Goal: Communication & Community: Answer question/provide support

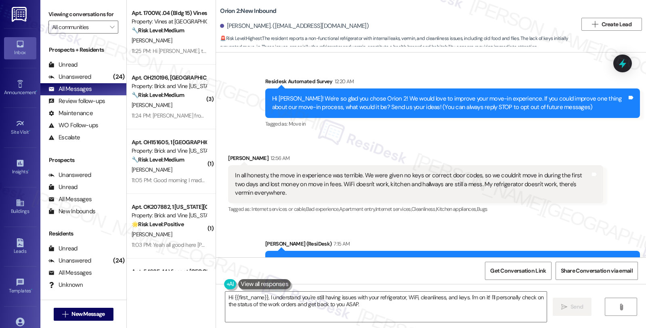
scroll to position [409, 0]
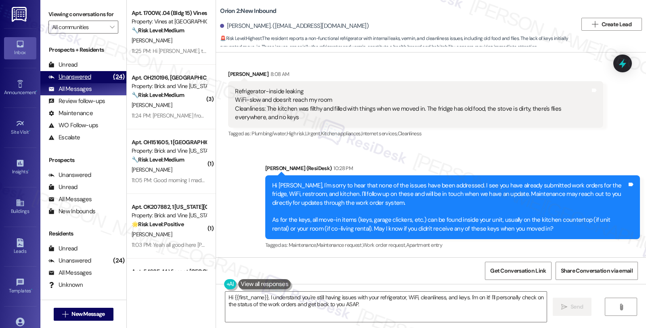
click at [111, 83] on div "(24)" at bounding box center [118, 77] width 15 height 13
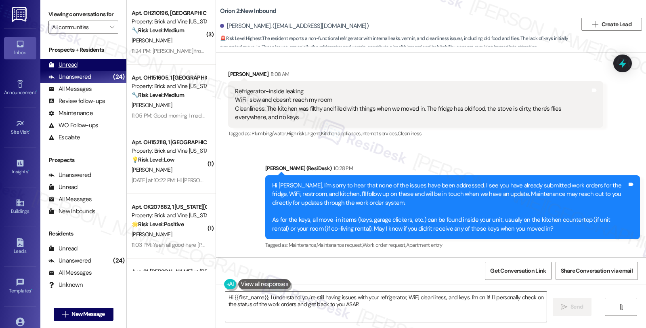
click at [76, 69] on div "Unread" at bounding box center [62, 65] width 29 height 8
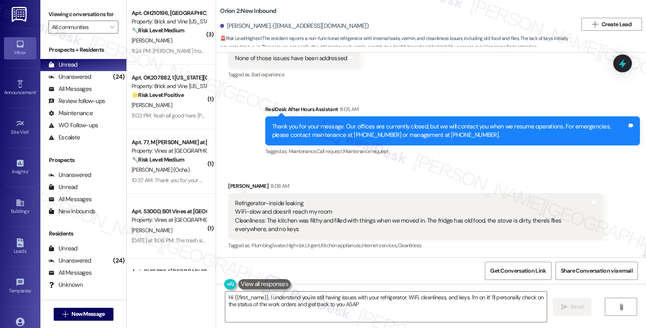
type textarea "Hi {{first_name}}, I understand you're still having issues with your refrigerat…"
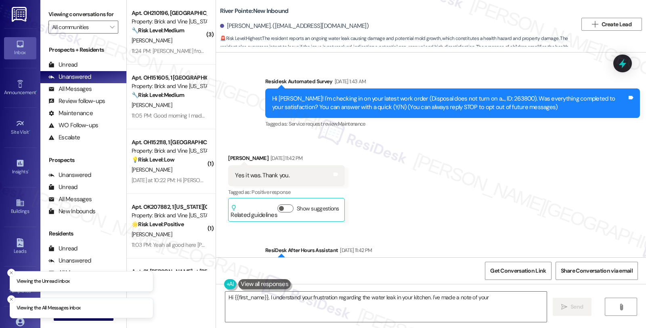
scroll to position [3603, 0]
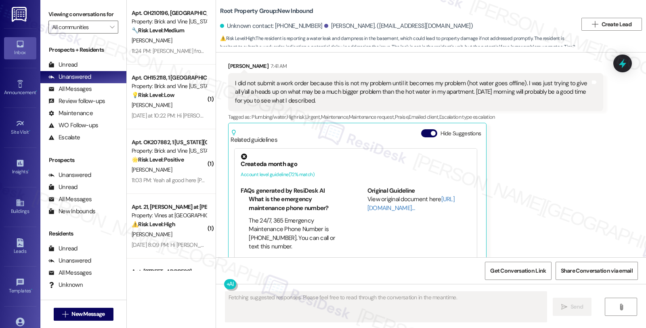
scroll to position [759, 0]
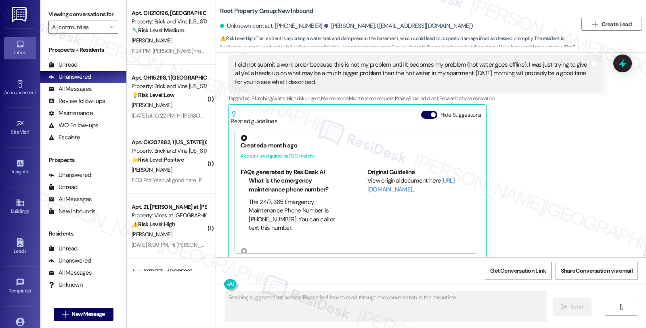
click at [549, 154] on div "Thomas Beck 7:41 AM I did not submit a work order because this is not my proble…" at bounding box center [415, 151] width 375 height 216
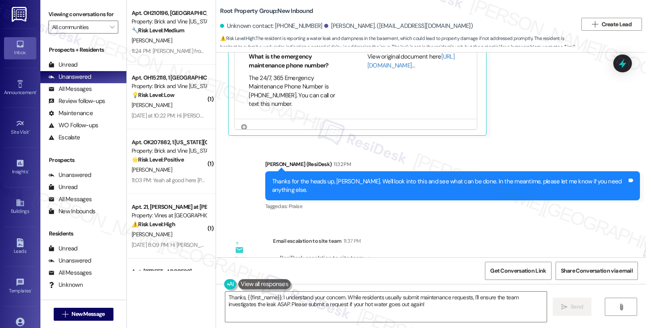
scroll to position [1000, 0]
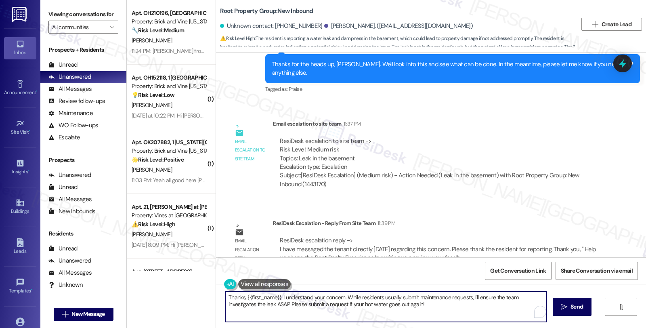
drag, startPoint x: 410, startPoint y: 306, endPoint x: 194, endPoint y: 280, distance: 217.6
click at [194, 280] on div "Apt. OH210196, 1 Columbus Market Property: Brick and Vine Ohio 🔧 Risk Level: Me…" at bounding box center [386, 164] width 519 height 328
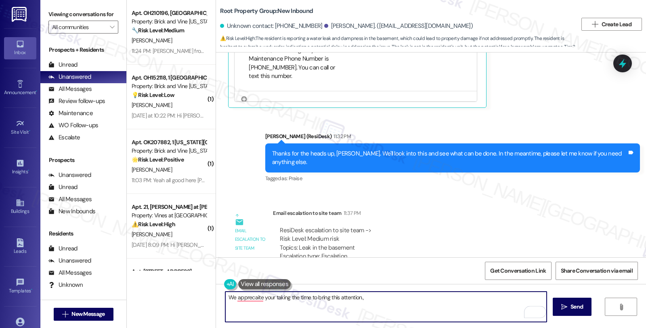
scroll to position [911, 0]
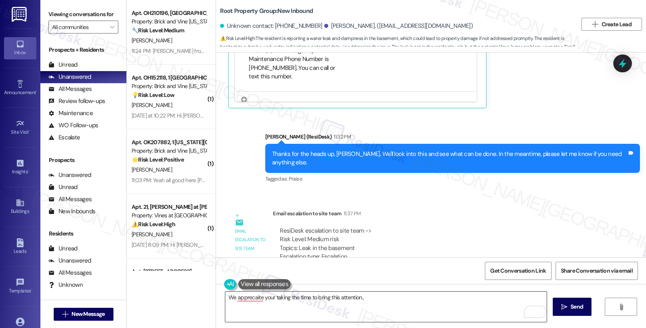
click at [309, 310] on textarea "We apprecaite your taking the time to bring this attention.," at bounding box center [385, 307] width 321 height 30
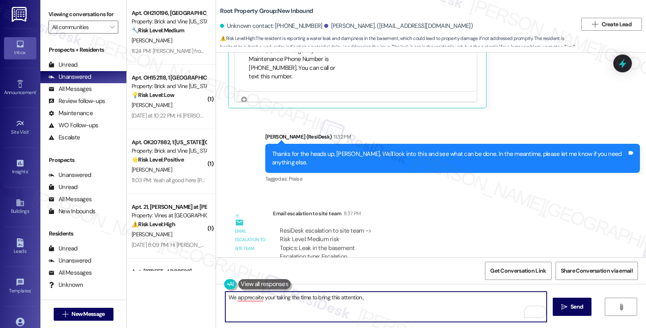
click at [389, 299] on textarea "We apprecaite your taking the time to bring this attention.," at bounding box center [385, 307] width 321 height 30
paste textarea "Should you have other concerns, please do not hesitate to let me know. Have a f…"
click at [357, 296] on textarea "We appreciate your taking the time to bring this attention., Should you have ot…" at bounding box center [385, 307] width 321 height 30
type textarea "We appreciate your taking the time to bring this attention. Should you have oth…"
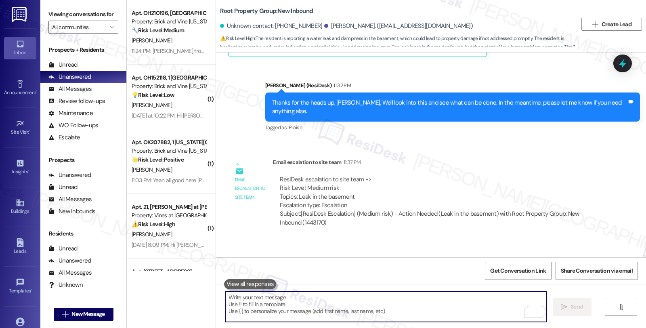
scroll to position [1000, 0]
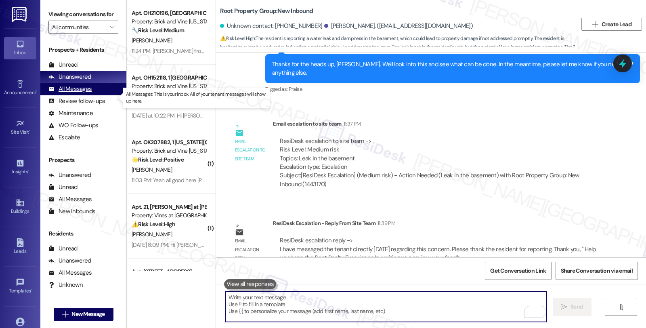
click at [65, 93] on div "All Messages" at bounding box center [69, 89] width 43 height 8
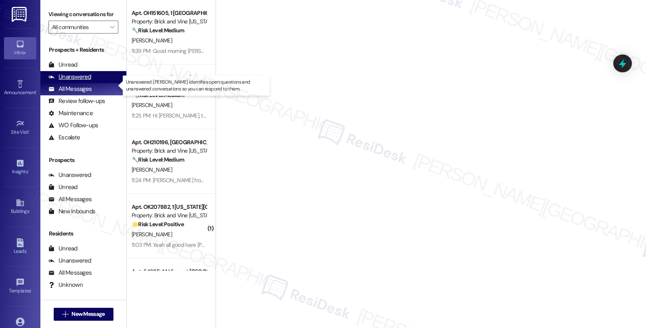
click at [79, 81] on div "Unanswered" at bounding box center [69, 77] width 43 height 8
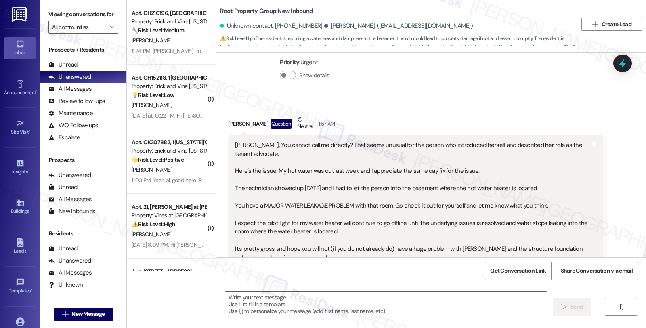
type textarea "Fetching suggested responses. Please feel free to read through the conversation…"
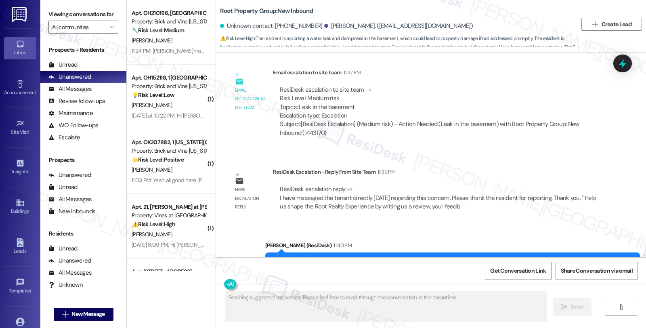
scroll to position [1077, 0]
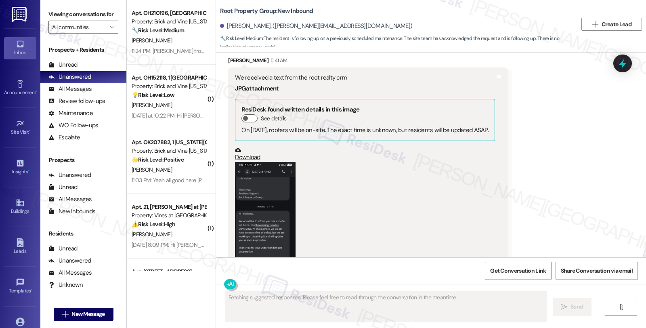
scroll to position [673, 0]
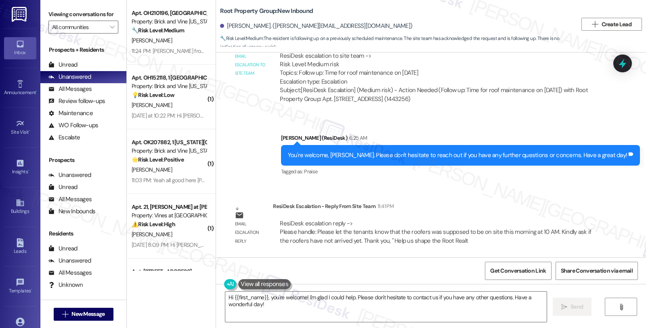
drag, startPoint x: 560, startPoint y: 195, endPoint x: 547, endPoint y: 203, distance: 15.2
click at [560, 196] on div "Email escalation reply ResiDesk Escalation - Reply From Site Team 11:41 PM Resi…" at bounding box center [415, 226] width 387 height 61
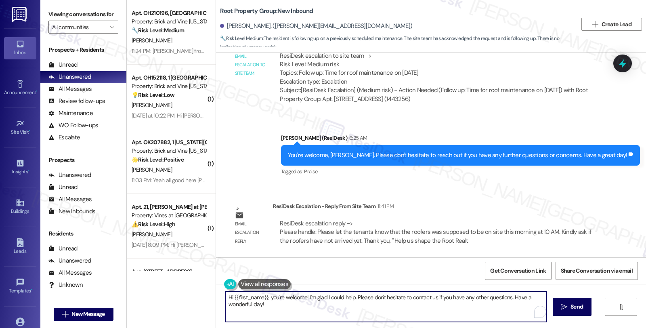
drag, startPoint x: 265, startPoint y: 297, endPoint x: 289, endPoint y: 308, distance: 26.0
click at [289, 308] on textarea "Hi {{first_name}}, you're welcome! I'm glad I could help. Please don't hesitate…" at bounding box center [385, 307] width 321 height 30
paste textarea "Please let the tenants know that the roofers was supposed to be on site this mo…"
click at [265, 297] on textarea "Hi {{first_name}}, Please let the tenants know that the roofers was supposed to…" at bounding box center [385, 307] width 321 height 30
click at [336, 295] on textarea "Hi {{first_name}}, I hope you're day is going well. Please let the tenants know…" at bounding box center [385, 307] width 321 height 30
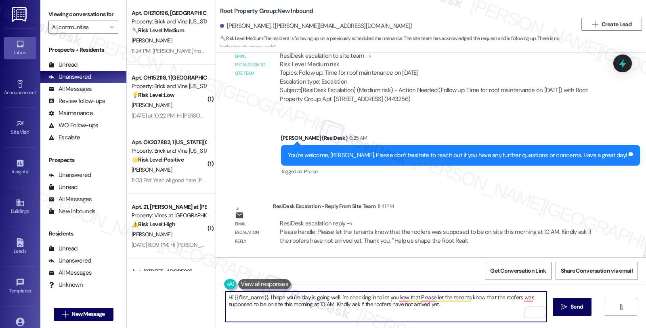
click at [490, 295] on textarea "Hi {{first_name}}, I hope you're day is going well. I'm checking in to let you …" at bounding box center [385, 307] width 321 height 30
drag, startPoint x: 267, startPoint y: 303, endPoint x: 400, endPoint y: 305, distance: 132.5
click at [400, 305] on textarea "Hi {{first_name}}, I hope you're day is going well. I'm checking in to let you …" at bounding box center [385, 307] width 321 height 30
click at [266, 302] on textarea "Hi {{first_name}}, I hope you're day is going well. I'm checking in to let you …" at bounding box center [385, 307] width 321 height 30
click at [370, 303] on textarea "Hi {{first_name}}, I hope you're day is going well. I'm checking in to let you …" at bounding box center [385, 307] width 321 height 30
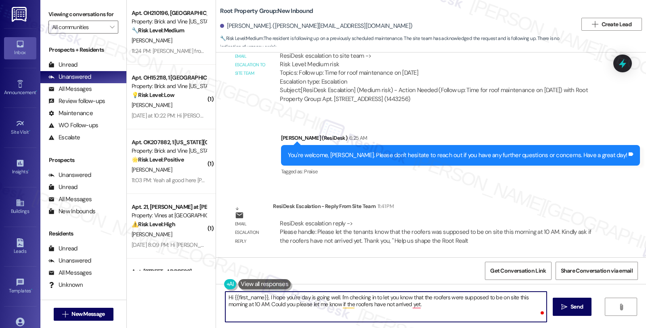
click at [423, 303] on textarea "Hi {{first_name}}, I hope you're day is going well. I'm checking in to let you …" at bounding box center [385, 307] width 321 height 30
type textarea "Hi {{first_name}}, I hope you're day is going well. I'm checking in to let you …"
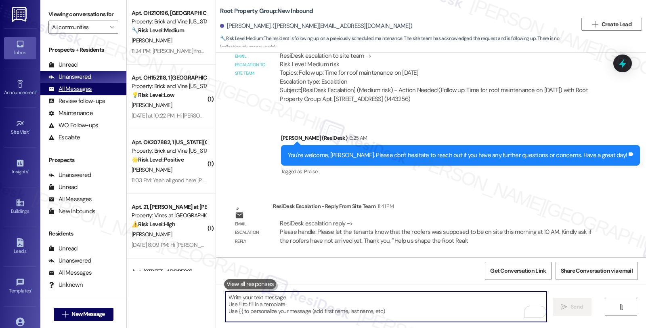
click at [90, 93] on div "All Messages" at bounding box center [69, 89] width 43 height 8
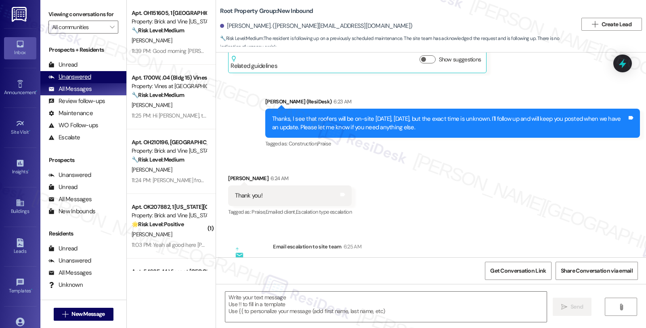
type textarea "Fetching suggested responses. Please feel free to read through the conversation…"
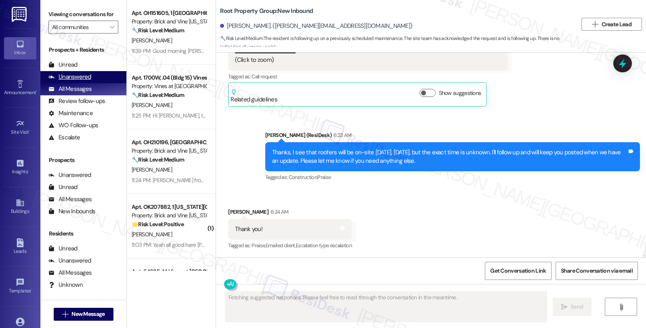
click at [75, 81] on div "Unanswered" at bounding box center [69, 77] width 43 height 8
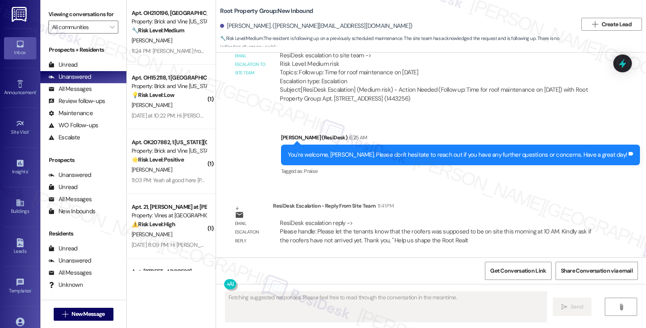
scroll to position [750, 0]
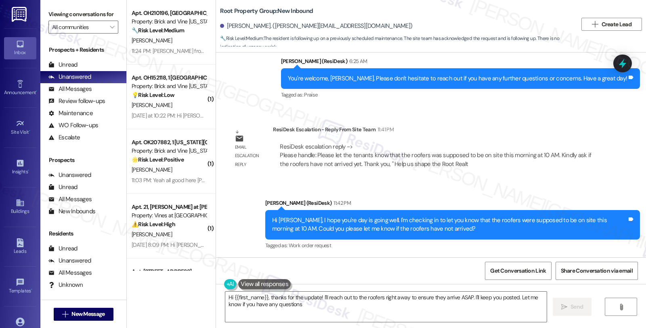
type textarea "Hi {{first_name}}, thanks for the update! I'll reach out to the roofers right a…"
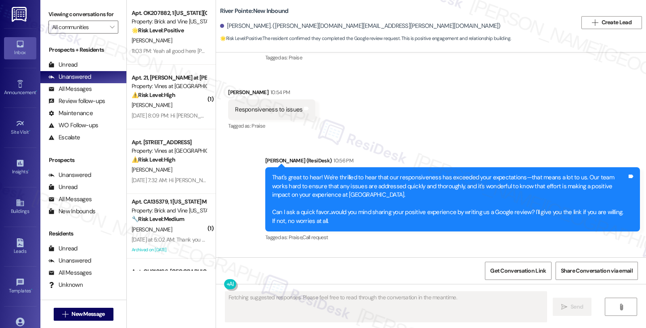
scroll to position [1594, 0]
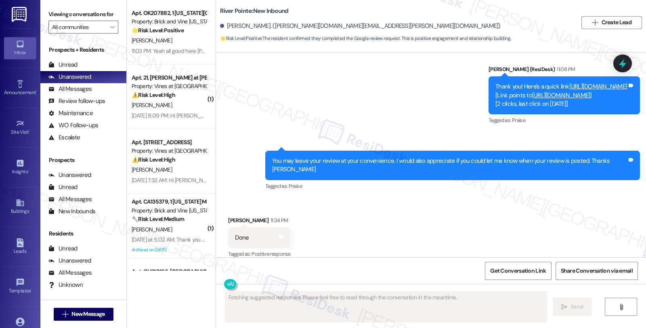
click at [569, 82] on link "https://www.theresidesk.com/links/review-CFgIblWRH" at bounding box center [598, 86] width 58 height 8
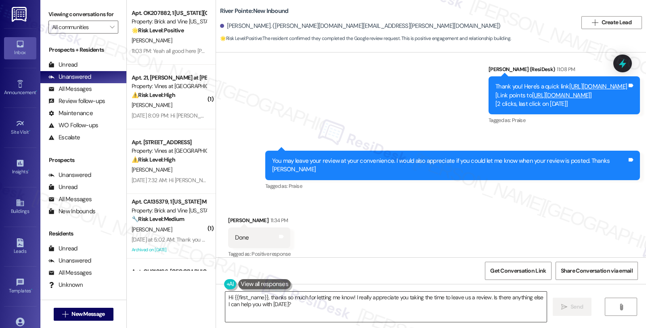
click at [225, 298] on textarea "Hi {{first_name}}, thanks so much for letting me know! I really appreciate you …" at bounding box center [385, 307] width 321 height 30
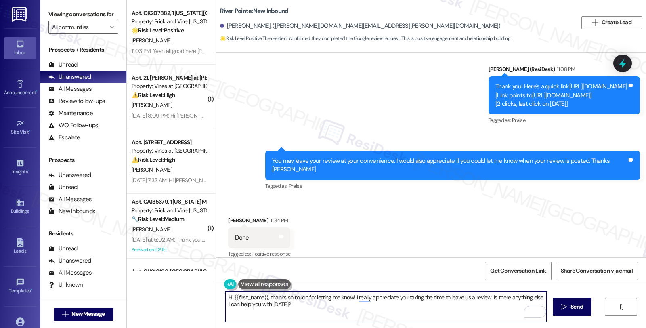
drag, startPoint x: 266, startPoint y: 297, endPoint x: 210, endPoint y: 297, distance: 55.3
click at [216, 297] on div "Hi {{first_name}}, thanks so much for letting me know! I really appreciate you …" at bounding box center [431, 314] width 430 height 61
drag, startPoint x: 445, startPoint y: 298, endPoint x: 452, endPoint y: 306, distance: 10.6
click at [452, 306] on textarea "Thanks so much for letting me know! I really appreciate you taking the time to …" at bounding box center [385, 307] width 321 height 30
click at [359, 306] on textarea "Thanks so much for letting me know! I really appreciate you taking the time to …" at bounding box center [385, 307] width 321 height 30
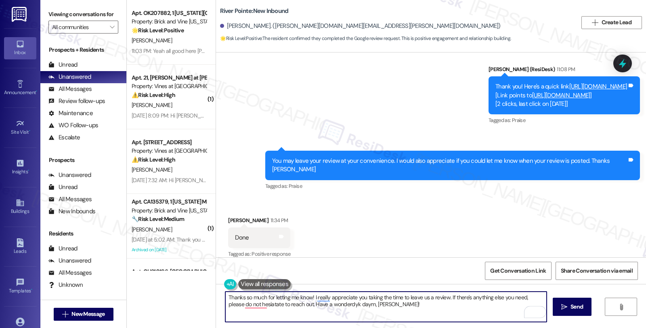
click at [359, 306] on textarea "Thanks so much for letting me know! I really appreciate you taking the time to …" at bounding box center [385, 307] width 321 height 30
click at [401, 312] on textarea "Thanks so much for letting me know! I really appreciate you taking the time to …" at bounding box center [385, 307] width 321 height 30
drag, startPoint x: 402, startPoint y: 304, endPoint x: 432, endPoint y: 71, distance: 234.6
click at [489, 76] on div "Thank you! Here's a quick link https://www.theresidesk.com/links/review-CFgIblW…" at bounding box center [564, 95] width 151 height 38
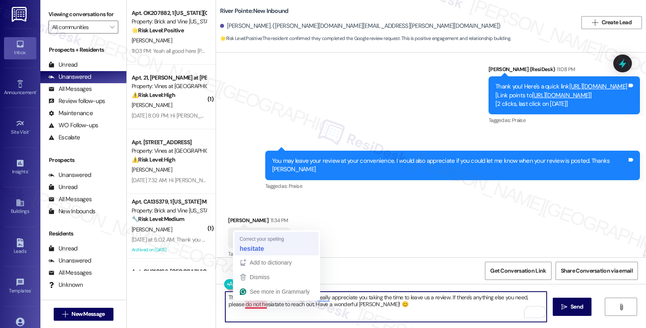
type textarea "Thanks so much for letting me know! I really appreciate you taking the time to …"
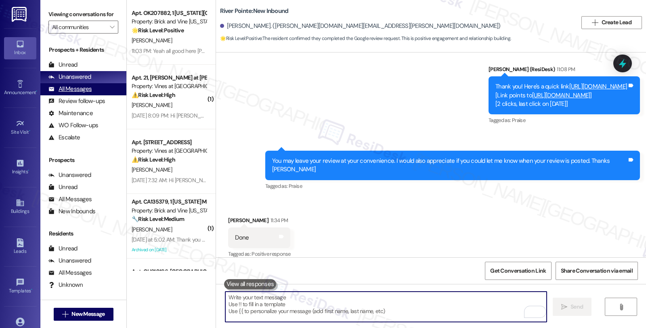
click at [91, 95] on div "All Messages (undefined)" at bounding box center [83, 89] width 86 height 12
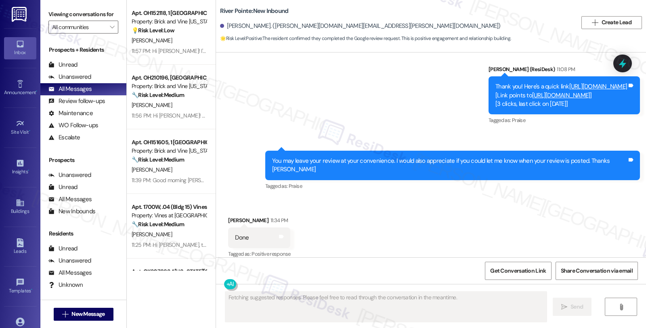
scroll to position [1671, 0]
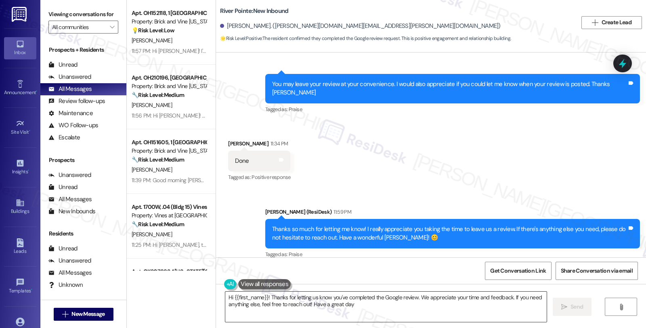
type textarea "Hi {{first_name}}! Thanks for letting us know you've completed the Google revie…"
click at [438, 147] on div "Received via SMS Sharon Smart 11:34 PM Done Tags and notes Tagged as: Positive …" at bounding box center [431, 155] width 430 height 68
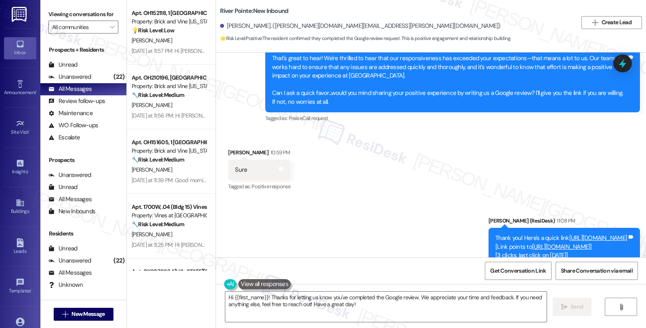
scroll to position [1447, 0]
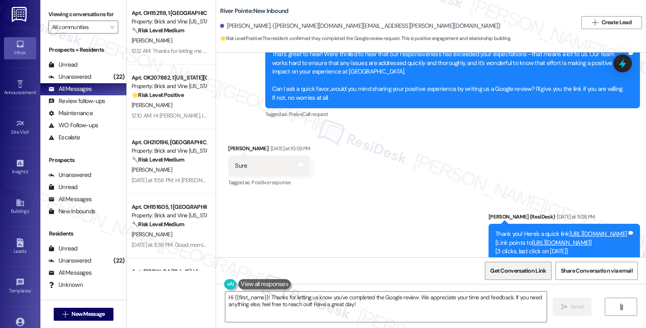
click at [523, 273] on span "Get Conversation Link" at bounding box center [518, 271] width 56 height 8
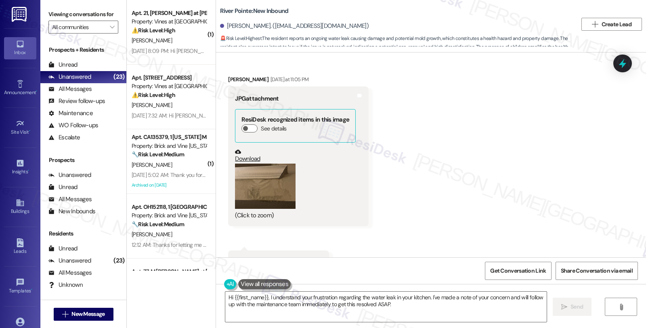
scroll to position [3378, 0]
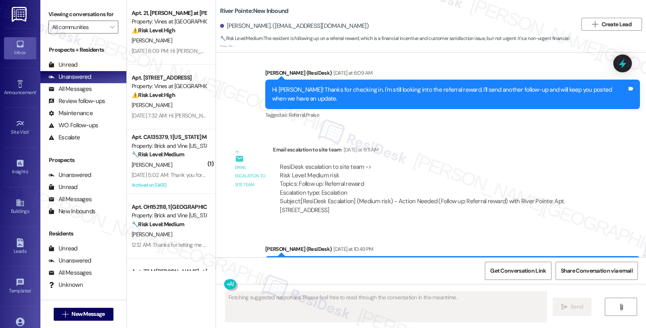
scroll to position [4466, 0]
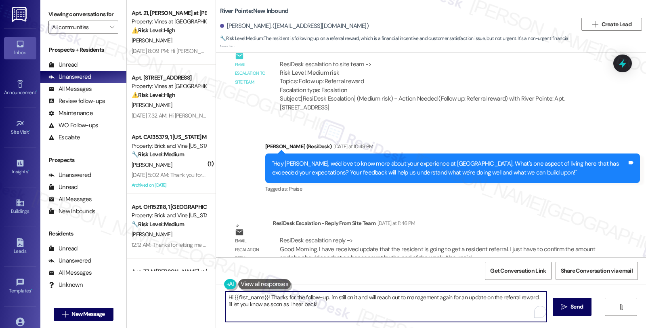
drag, startPoint x: 263, startPoint y: 295, endPoint x: 349, endPoint y: 310, distance: 87.3
click at [348, 310] on textarea "Hi {{first_name}}! Thanks for the follow-up. I'm still on it and will reach out…" at bounding box center [385, 307] width 321 height 30
paste textarea "I have received update that the resident is going to get a resident referral. I…"
click at [265, 298] on textarea "Hi {{first_name}}. I have received update that the resident is going to get a r…" at bounding box center [385, 307] width 321 height 30
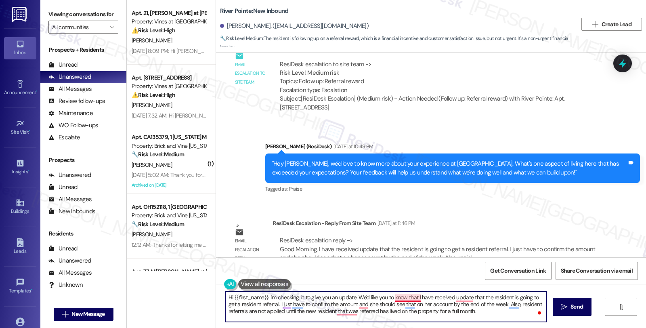
click at [414, 297] on textarea "Hi {{first_name}}. I'm checking in to give you an update. We'd like you to know…" at bounding box center [385, 307] width 321 height 30
click at [536, 296] on textarea "Hi {{first_name}}. I'm checking in to give you an update. We'd like you to know…" at bounding box center [385, 307] width 321 height 30
click at [504, 298] on textarea "Hi {{first_name}}. I'm checking in to give you an update. We'd like you to know…" at bounding box center [385, 307] width 321 height 30
click at [328, 304] on textarea "Hi {{first_name}}. I'm checking in to give you an update. We'd like you to know…" at bounding box center [385, 307] width 321 height 30
click at [263, 301] on textarea "Hi {{first_name}}. I'm checking in to give you an update. We'd like you to know…" at bounding box center [385, 307] width 321 height 30
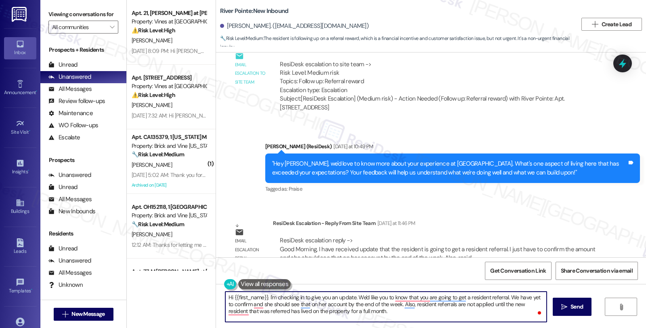
click at [263, 301] on textarea "Hi {{first_name}}. I'm checking in to give you an update. We'd like you to know…" at bounding box center [385, 307] width 321 height 30
click at [317, 305] on textarea "Hi {{first_name}}. I'm checking in to give you an update. We'd like you to know…" at bounding box center [385, 307] width 321 height 30
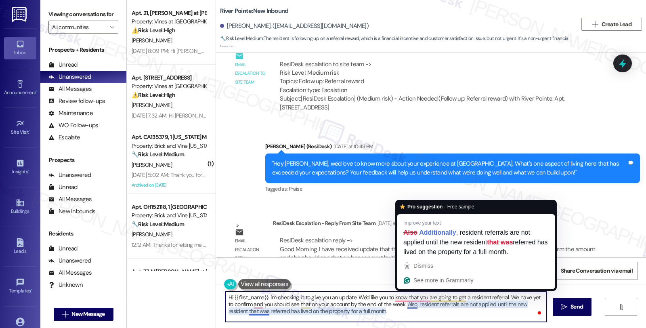
click at [413, 305] on textarea "Hi {{first_name}}. I'm checking in to give you an update. We'd like you to know…" at bounding box center [385, 307] width 321 height 30
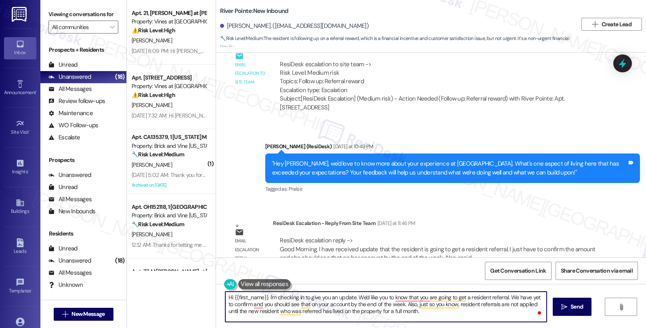
click at [441, 314] on textarea "Hi {{first_name}}. I'm checking in to give you an update. We'd like you to know…" at bounding box center [385, 307] width 321 height 30
click at [521, 310] on div "Rewrite with Grammarly" at bounding box center [521, 311] width 9 height 9
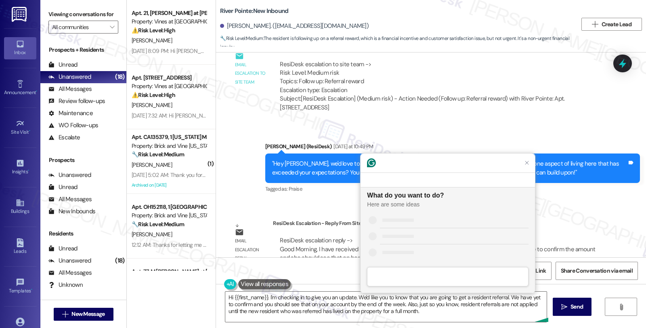
scroll to position [0, 0]
click at [441, 309] on textarea "Hi {{first_name}}. I'm checking in to give you an update. We'd like you to know…" at bounding box center [385, 307] width 321 height 30
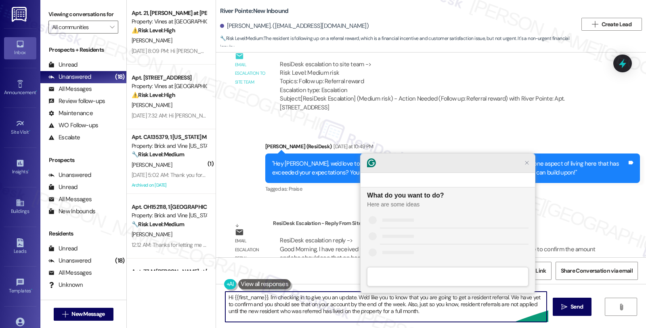
click at [525, 166] on icon "Close Grammarly Assistant" at bounding box center [527, 163] width 6 height 6
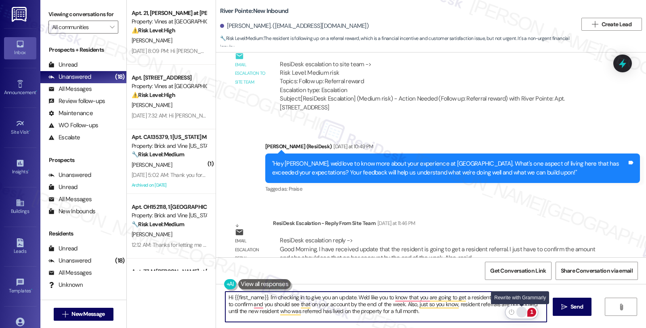
click at [521, 311] on div "Rewrite with Grammarly" at bounding box center [521, 311] width 9 height 9
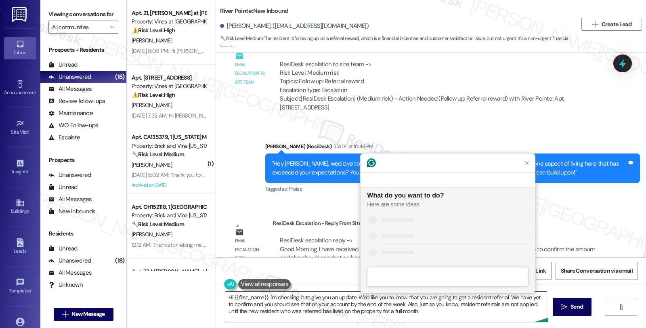
click at [344, 307] on textarea "Hi {{first_name}}. I'm checking in to give you an update. We'd like you to know…" at bounding box center [385, 307] width 321 height 30
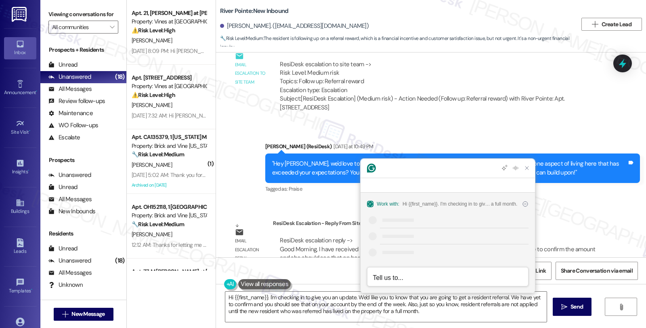
click at [433, 215] on div "Work with: Hi {{first_name}}. I'm checking in to give you an update. We'd like …" at bounding box center [448, 228] width 174 height 65
click at [426, 317] on textarea "Hi {{first_name}}. I'm checking in to give you an update. We'd like you to know…" at bounding box center [385, 307] width 321 height 30
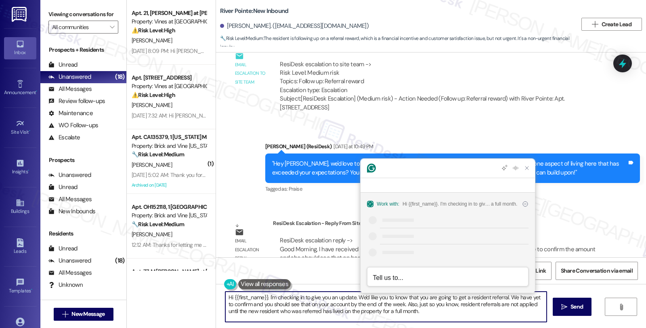
click at [426, 312] on textarea "Hi {{first_name}}. I'm checking in to give you an update. We'd like you to know…" at bounding box center [385, 307] width 321 height 30
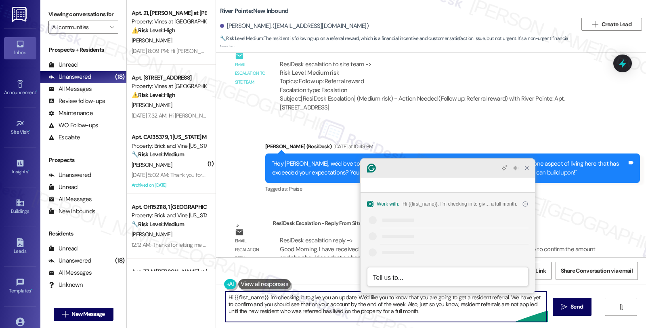
click at [529, 171] on icon "Close Grammarly Assistant" at bounding box center [527, 168] width 6 height 6
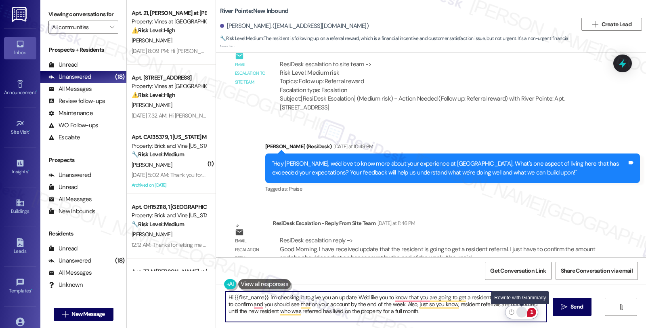
click at [522, 310] on div "Rewrite with Grammarly" at bounding box center [521, 311] width 9 height 9
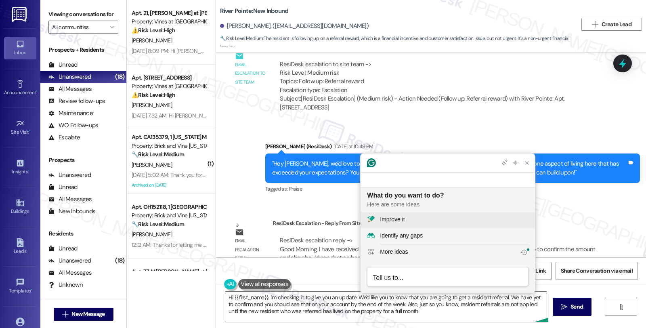
click at [413, 216] on div "Improve it" at bounding box center [454, 219] width 149 height 8
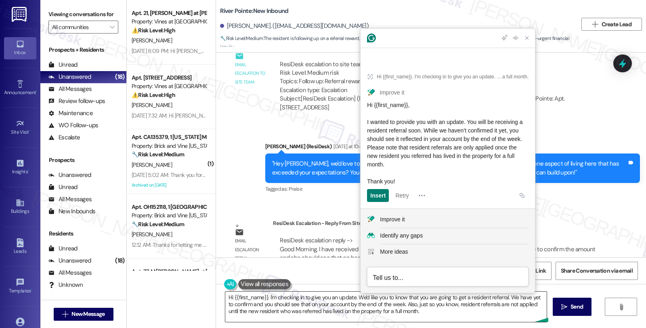
click at [317, 305] on textarea "Hi {{first_name}}. I'm checking in to give you an update. We'd like you to know…" at bounding box center [385, 307] width 321 height 30
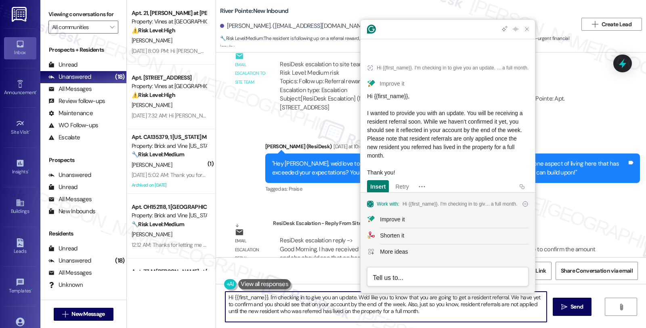
click at [249, 305] on textarea "Hi {{first_name}}. I'm checking in to give you an update. We'd like you to know…" at bounding box center [385, 307] width 321 height 30
click at [250, 305] on textarea "Hi {{first_name}}. I'm checking in to give you an update. We'd like you to know…" at bounding box center [385, 307] width 321 height 30
click at [380, 300] on textarea "Hi {{first_name}}. I'm checking in to give you an update. We'd like you to know…" at bounding box center [385, 307] width 321 height 30
click at [273, 305] on textarea "Hi {{first_name}}. I'm checking in to give you an update. We'd like you to know…" at bounding box center [385, 307] width 321 height 30
click at [450, 315] on textarea "Hi {{first_name}}. I'm checking in to give you an update. We'd like you to know…" at bounding box center [385, 307] width 321 height 30
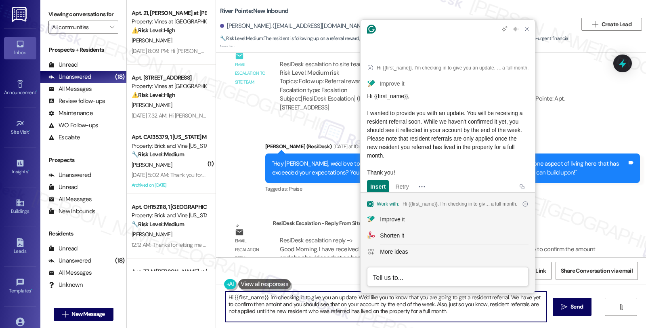
paste textarea ", I just wanted to check in and share an update with you. We're excited to let …"
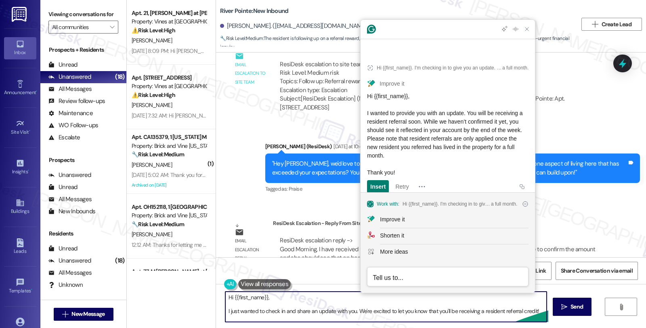
click at [276, 295] on textarea "Hi {{first_name}}, I just wanted to check in and share an update with you. We'r…" at bounding box center [385, 307] width 321 height 30
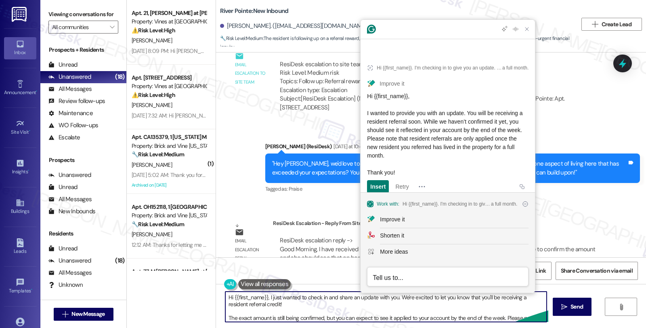
click at [300, 304] on textarea "Hi {{first_name}}, I just wanted to check in and share an update with you. We'r…" at bounding box center [385, 307] width 321 height 30
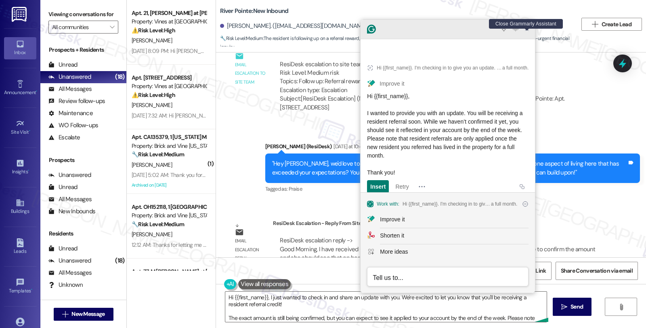
click at [530, 34] on icon "Close Grammarly Assistant" at bounding box center [527, 29] width 10 height 10
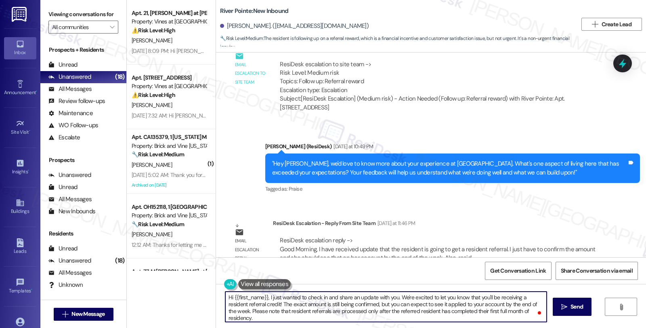
scroll to position [15, 0]
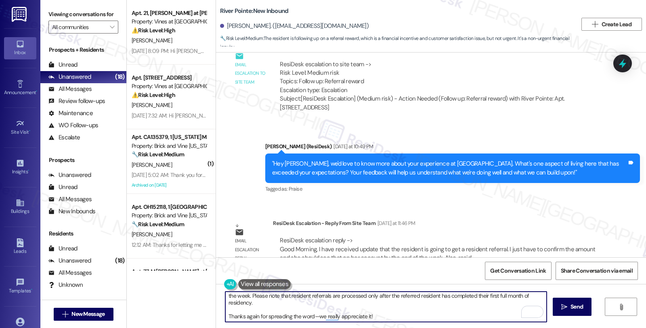
click at [387, 315] on textarea "Hi {{first_name}}, I just wanted to check in and share an update with you. We'r…" at bounding box center [385, 307] width 321 height 30
type textarea "Hi {{first_name}}, I just wanted to check in and share an update with you. We'r…"
click at [574, 305] on span "Send" at bounding box center [577, 306] width 13 height 8
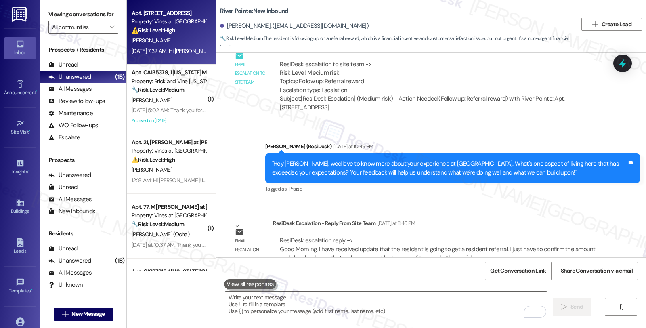
scroll to position [0, 0]
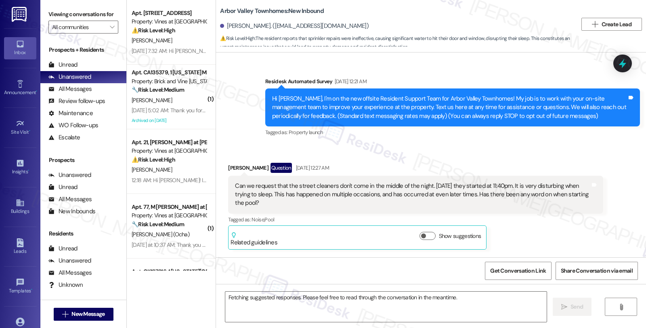
scroll to position [3130, 0]
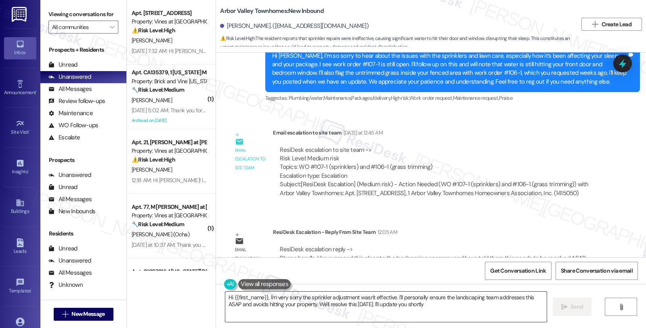
type textarea "Hi {{first_name}}, I'm very sorry the sprinkler adjustment wasn't effective. I'…"
click at [536, 146] on div "ResiDesk escalation to site team -> Risk Level: Medium risk Topics: WO #107-1 (…" at bounding box center [438, 163] width 316 height 35
click at [245, 27] on div "[PERSON_NAME]. ([EMAIL_ADDRESS][DOMAIN_NAME])" at bounding box center [294, 26] width 149 height 8
copy div "[PERSON_NAME]"
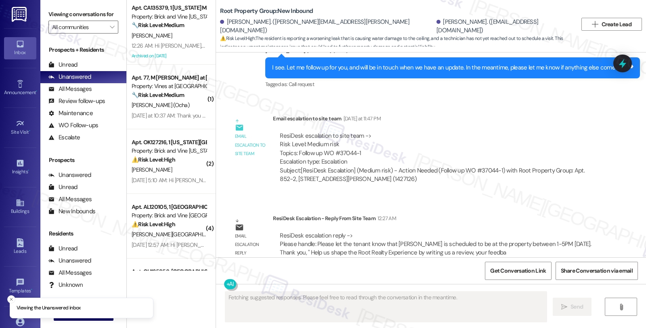
scroll to position [1825, 0]
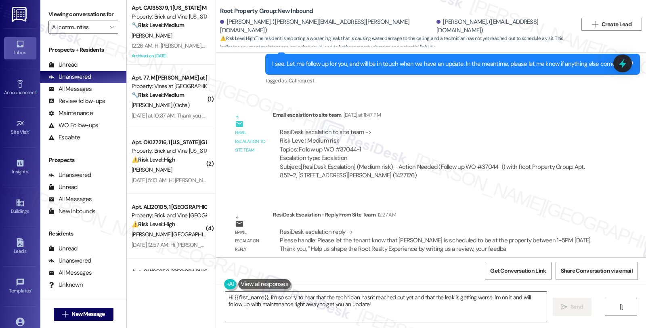
click at [519, 204] on div "Email escalation reply ResiDesk Escalation - Reply From Site Team 12:27 AM Resi…" at bounding box center [415, 234] width 387 height 61
click at [295, 305] on textarea "Hi {{first_name}}, I'm so sorry to hear that the technician hasn't reached out …" at bounding box center [385, 307] width 321 height 30
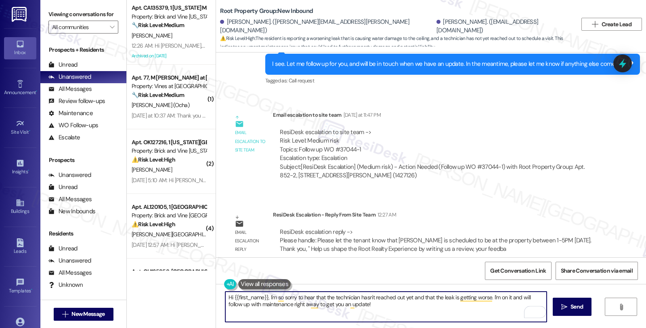
drag, startPoint x: 265, startPoint y: 299, endPoint x: 372, endPoint y: 312, distance: 108.2
click at [372, 312] on textarea "Hi {{first_name}}, I'm so sorry to hear that the technician hasn't reached out …" at bounding box center [385, 307] width 321 height 30
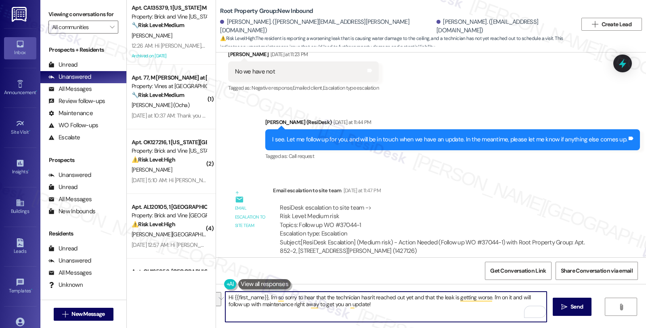
scroll to position [1735, 0]
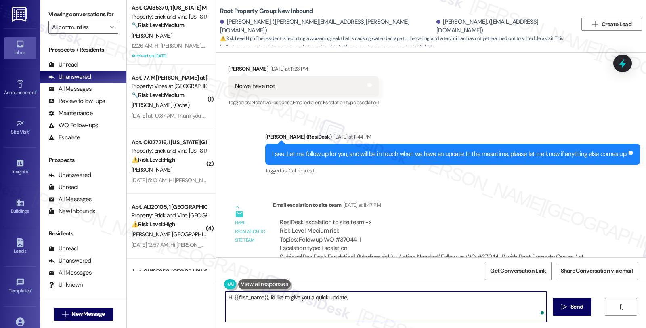
paste textarea "Please let the tenant know that Julian is scheduled to be at the property betwe…"
click at [360, 297] on textarea "Hi {{first_name}}, I'd like to give you a quick update. Please let the tenant k…" at bounding box center [385, 307] width 321 height 30
type textarea "Hi {{first_name}}, I'd like to give you a quick update. Please know that Julian…"
click at [542, 299] on textarea "Hi {{first_name}}, I'd like to give you a quick update. Please know that Julian…" at bounding box center [385, 307] width 321 height 30
click at [562, 304] on icon "" at bounding box center [564, 307] width 6 height 6
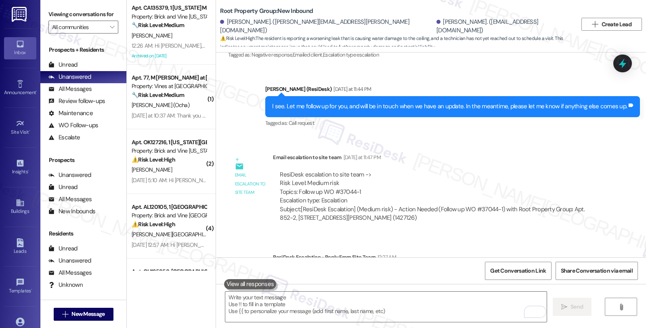
scroll to position [1825, 0]
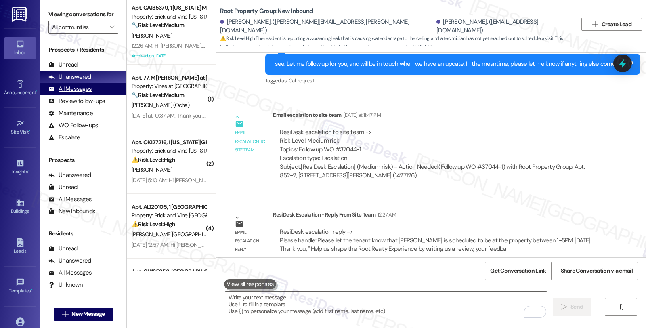
click at [90, 93] on div "All Messages" at bounding box center [69, 89] width 43 height 8
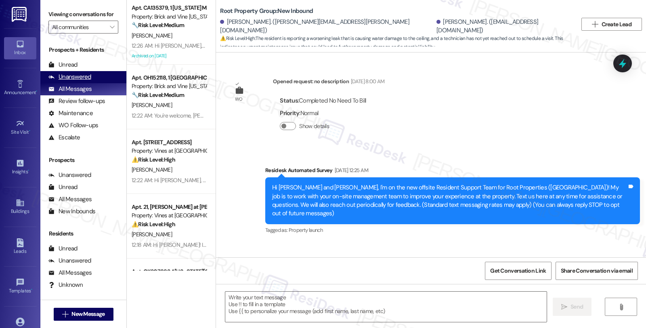
click at [82, 81] on div "Unanswered" at bounding box center [69, 77] width 43 height 8
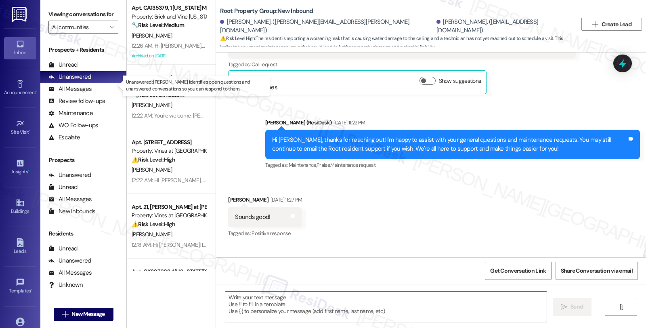
type textarea "Fetching suggested responses. Please feel free to read through the conversation…"
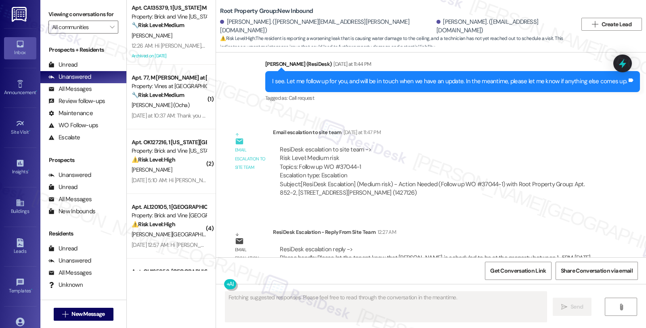
scroll to position [1893, 0]
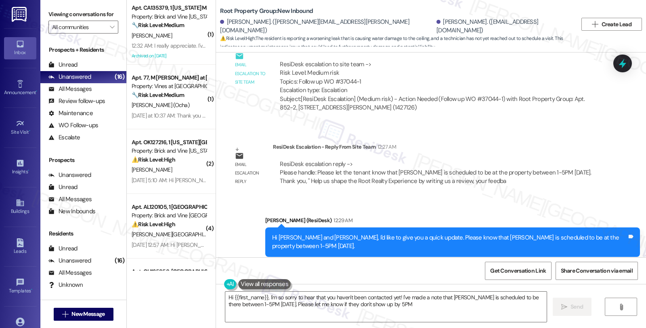
type textarea "Hi {{first_name}}, I'm so sorry to hear that you haven't been contacted yet! I'…"
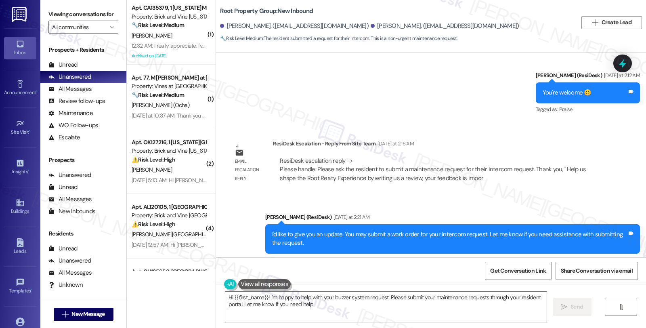
type textarea "Hi {{first_name}}! I'm happy to help with your buzzer system request. Please su…"
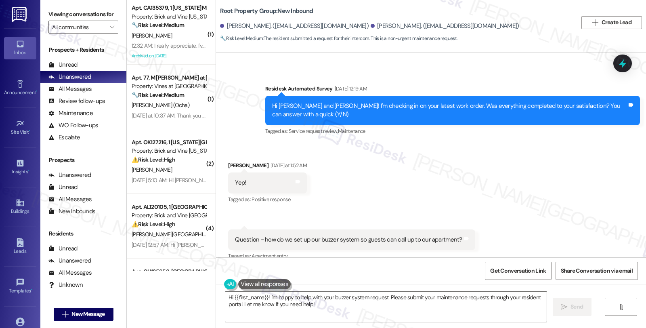
scroll to position [1074, 0]
